Goal: Submit feedback/report problem: Submit feedback/report problem

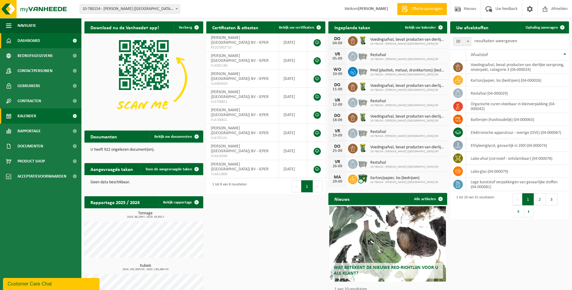
click at [28, 117] on span "Kalender" at bounding box center [26, 116] width 19 height 15
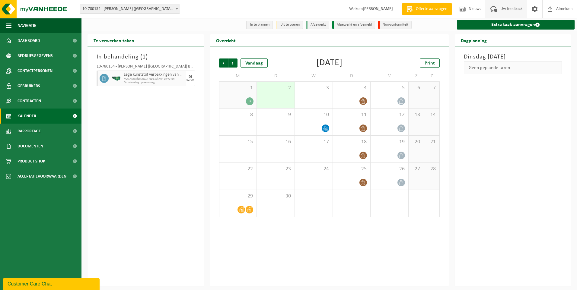
click at [508, 8] on span "Uw feedback" at bounding box center [511, 9] width 25 height 18
